Goal: Information Seeking & Learning: Learn about a topic

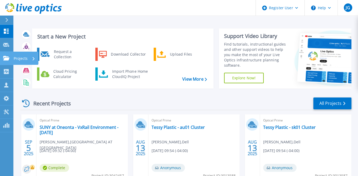
click at [24, 58] on p "Projects" at bounding box center [21, 59] width 14 height 14
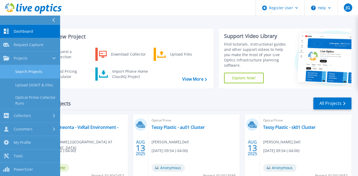
click at [30, 69] on link "Search Projects" at bounding box center [30, 71] width 60 height 13
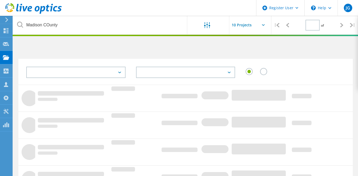
type input "1"
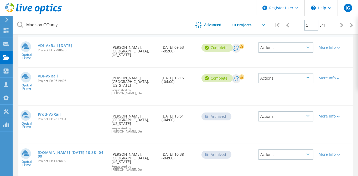
scroll to position [60, 0]
click at [50, 74] on link "VDI-VxRail" at bounding box center [48, 76] width 20 height 4
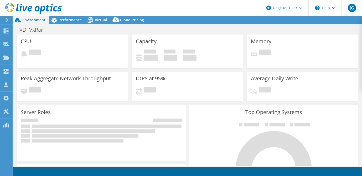
select select "USD"
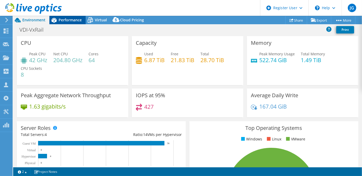
click at [64, 19] on span "Performance" at bounding box center [70, 19] width 23 height 5
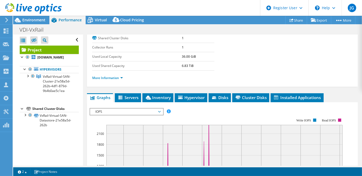
scroll to position [82, 0]
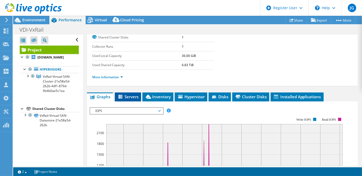
click at [130, 94] on span "Servers" at bounding box center [128, 96] width 21 height 5
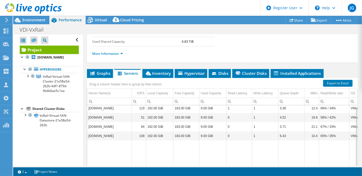
scroll to position [125, 0]
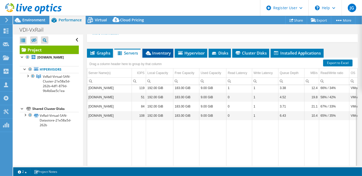
click at [169, 51] on span "Inventory" at bounding box center [158, 52] width 26 height 5
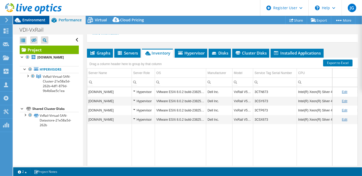
click at [30, 19] on span "Environment" at bounding box center [33, 19] width 23 height 5
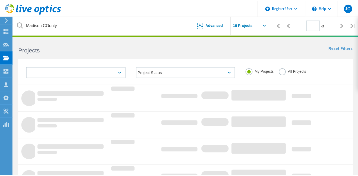
scroll to position [60, 0]
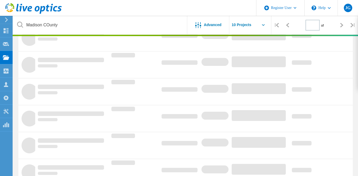
type input "1"
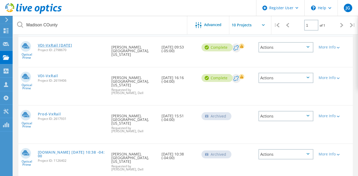
click at [49, 46] on link "VDI-VxRail [DATE]" at bounding box center [55, 45] width 34 height 4
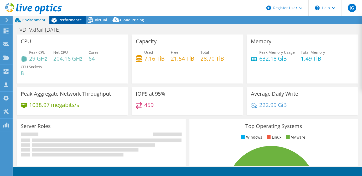
select select "USD"
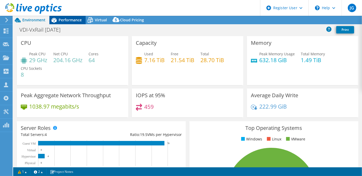
click at [67, 20] on span "Performance" at bounding box center [70, 19] width 23 height 5
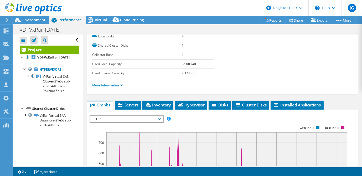
scroll to position [107, 0]
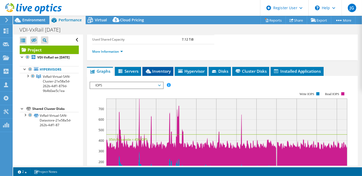
click at [154, 70] on span "Inventory" at bounding box center [158, 70] width 26 height 5
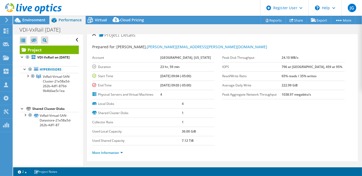
scroll to position [0, 0]
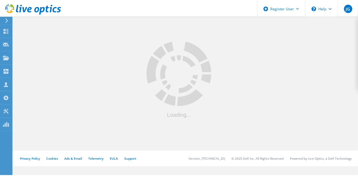
scroll to position [60, 0]
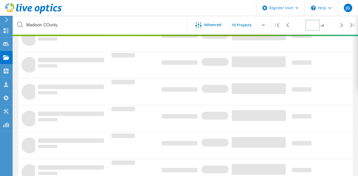
type input "1"
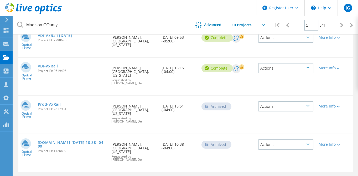
scroll to position [71, 0]
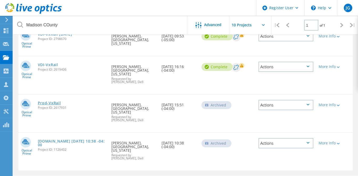
click at [50, 101] on link "Prod-VxRail" at bounding box center [49, 103] width 23 height 4
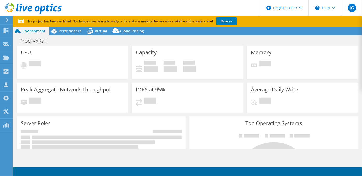
select select "USD"
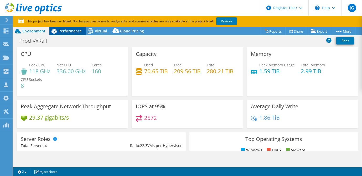
click at [68, 31] on span "Performance" at bounding box center [70, 30] width 23 height 5
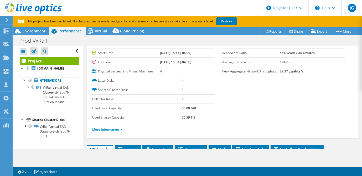
scroll to position [88, 0]
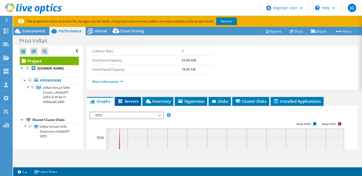
click at [128, 101] on span "Servers" at bounding box center [128, 100] width 21 height 5
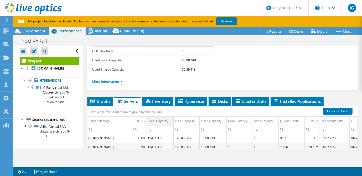
scroll to position [125, 0]
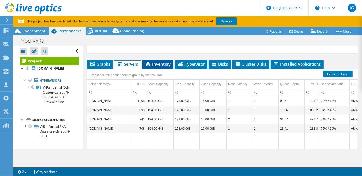
click at [159, 63] on span "Inventory" at bounding box center [158, 63] width 26 height 5
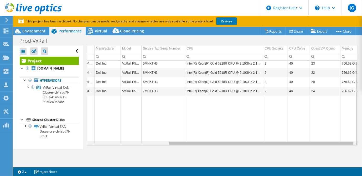
scroll to position [0, 118]
drag, startPoint x: 257, startPoint y: 141, endPoint x: 357, endPoint y: 145, distance: 100.2
click at [357, 145] on body "JG Dell User Joe Greenan Joe.Greenan@dell.com Dell My Profile Log Out \n Help E…" at bounding box center [181, 88] width 362 height 176
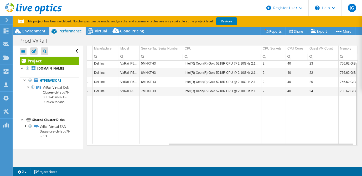
scroll to position [0, 0]
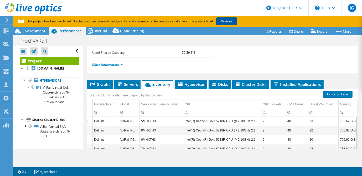
click at [225, 18] on link "Restore" at bounding box center [226, 21] width 21 height 8
click at [40, 33] on span "Environment" at bounding box center [33, 30] width 23 height 5
